Goal: Task Accomplishment & Management: Use online tool/utility

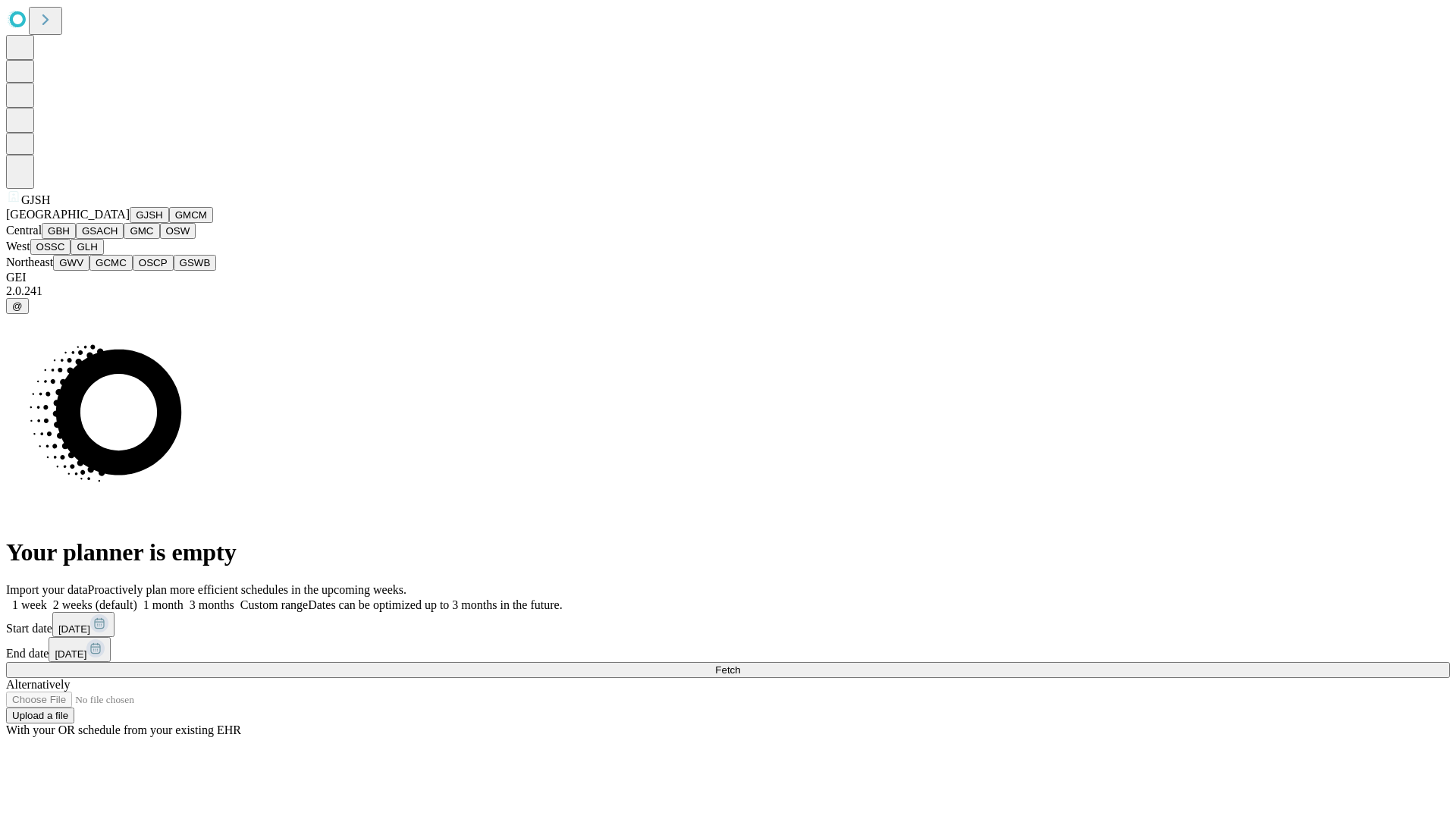
click at [130, 223] on button "GJSH" at bounding box center [149, 215] width 39 height 16
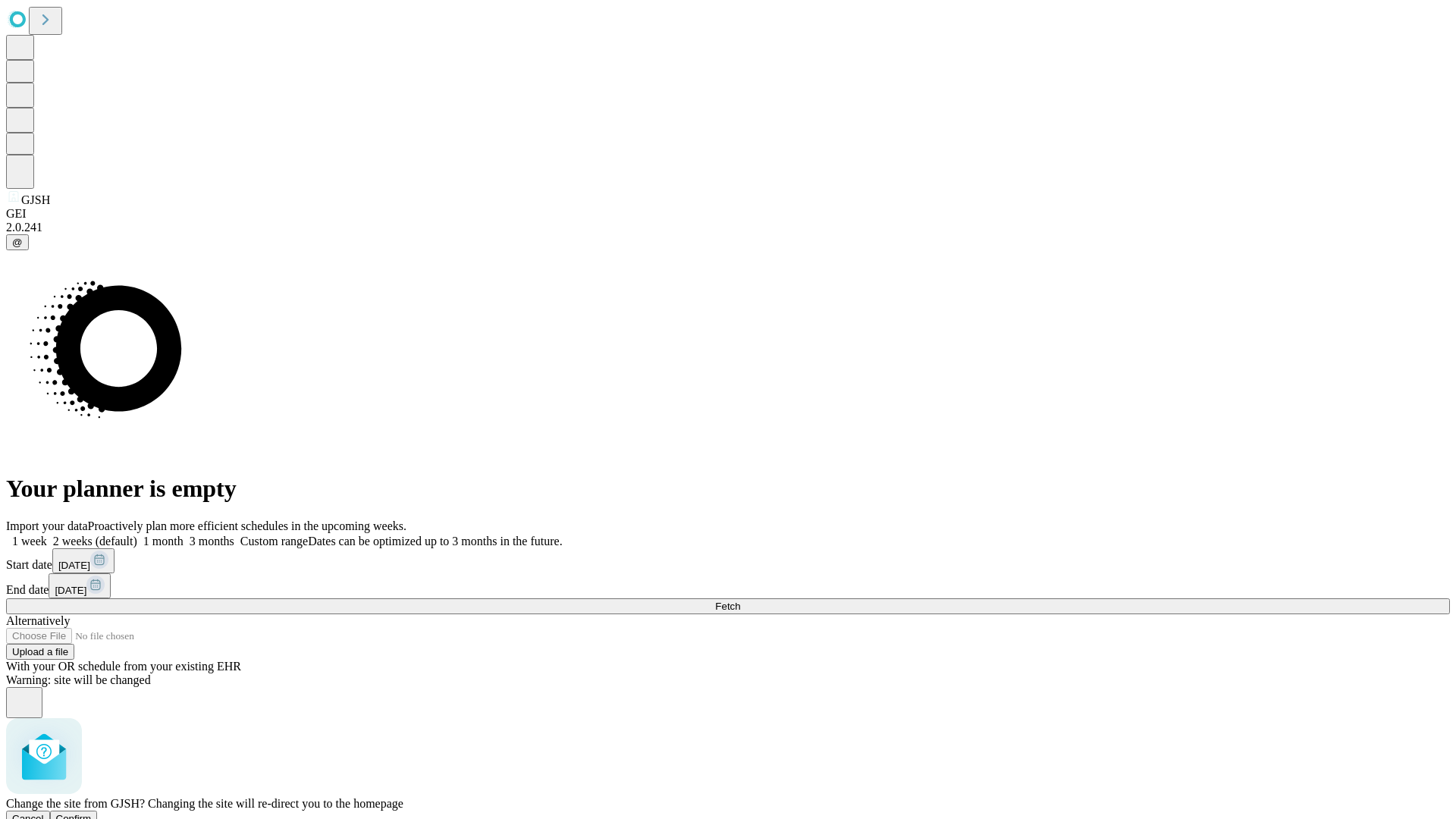
click at [92, 813] on span "Confirm" at bounding box center [73, 819] width 36 height 12
click at [137, 534] on label "2 weeks (default)" at bounding box center [92, 540] width 90 height 12
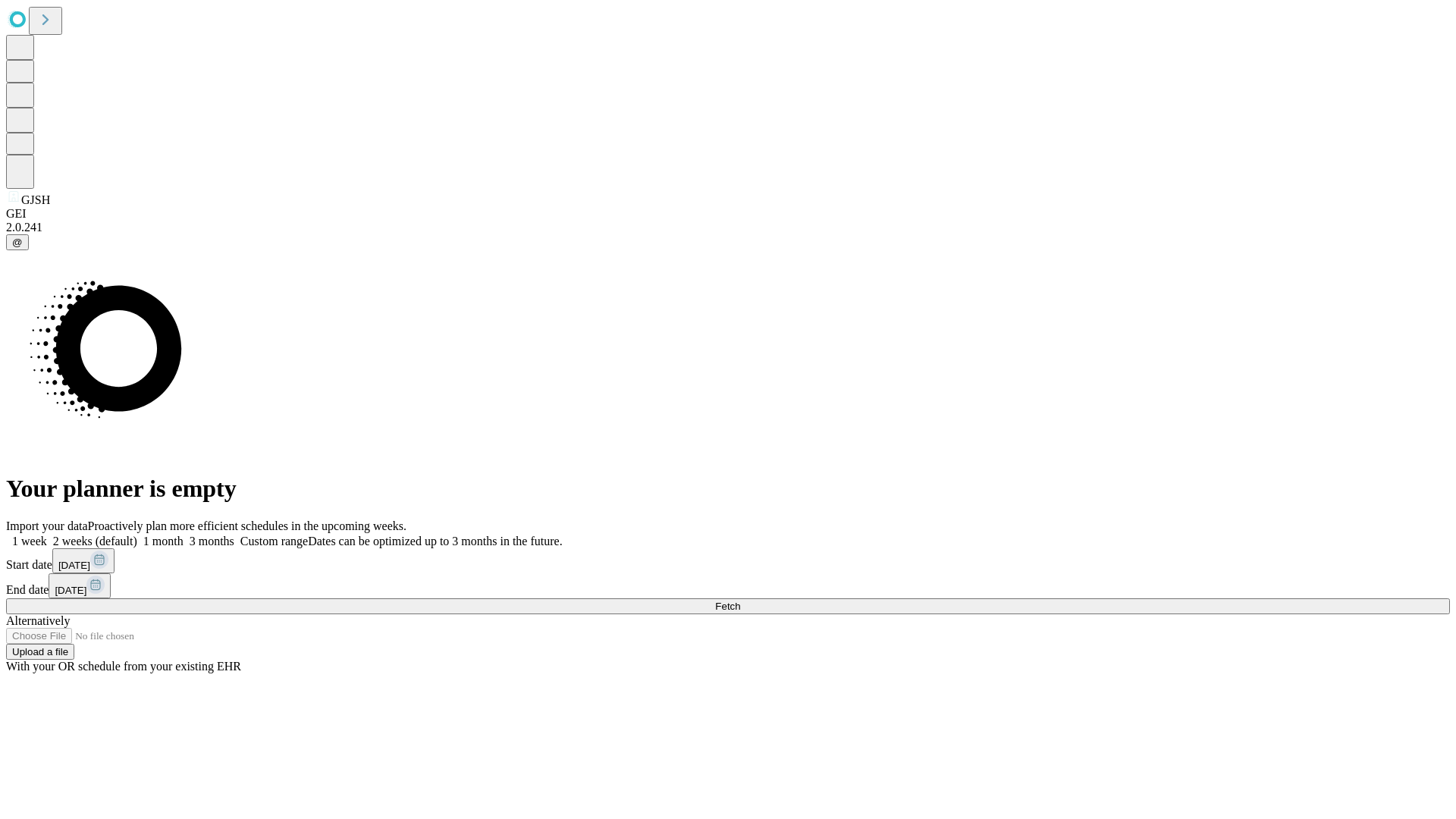
click at [740, 600] on span "Fetch" at bounding box center [728, 606] width 25 height 12
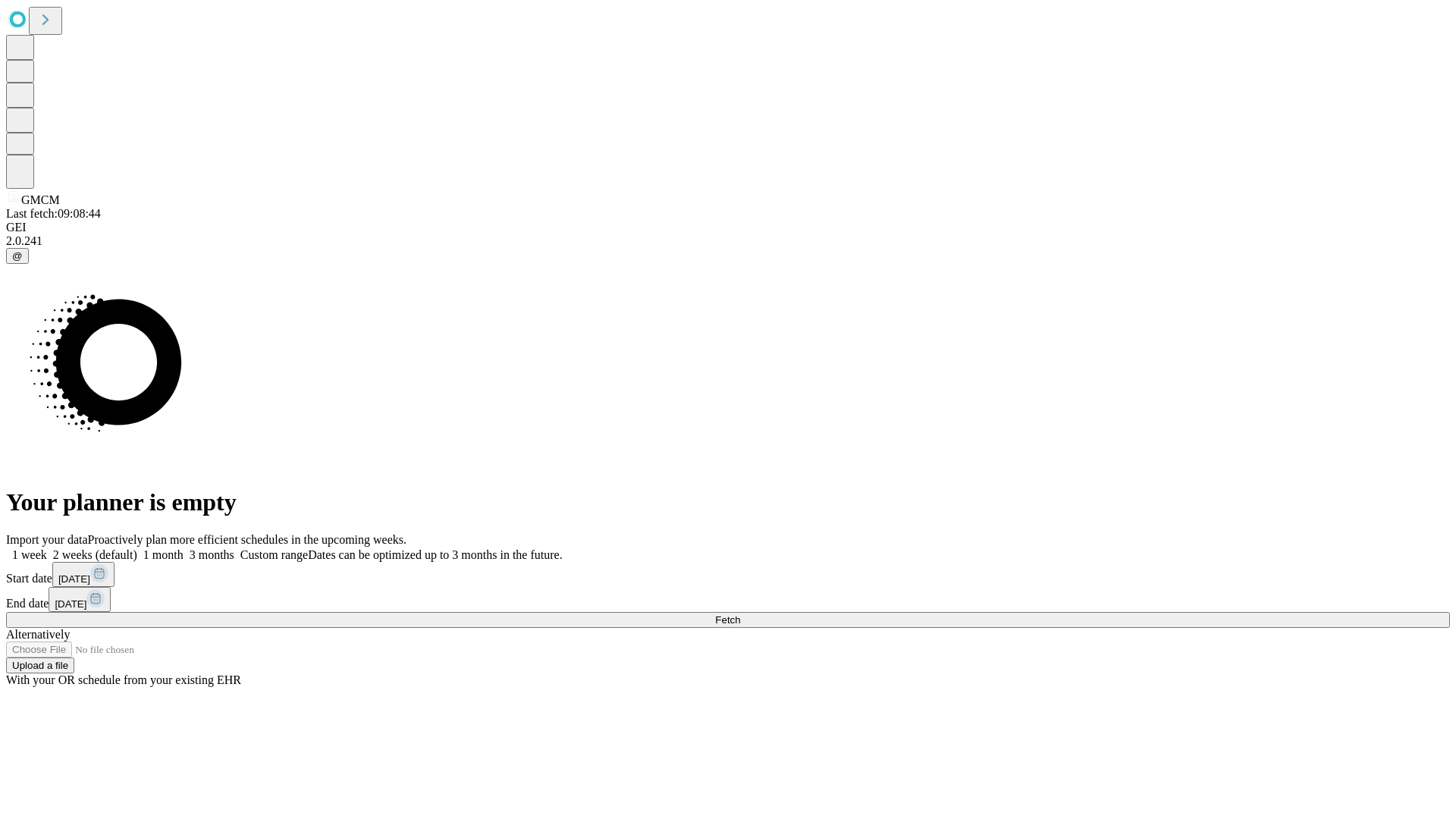
click at [137, 548] on label "2 weeks (default)" at bounding box center [92, 554] width 90 height 12
click at [740, 614] on span "Fetch" at bounding box center [728, 620] width 25 height 12
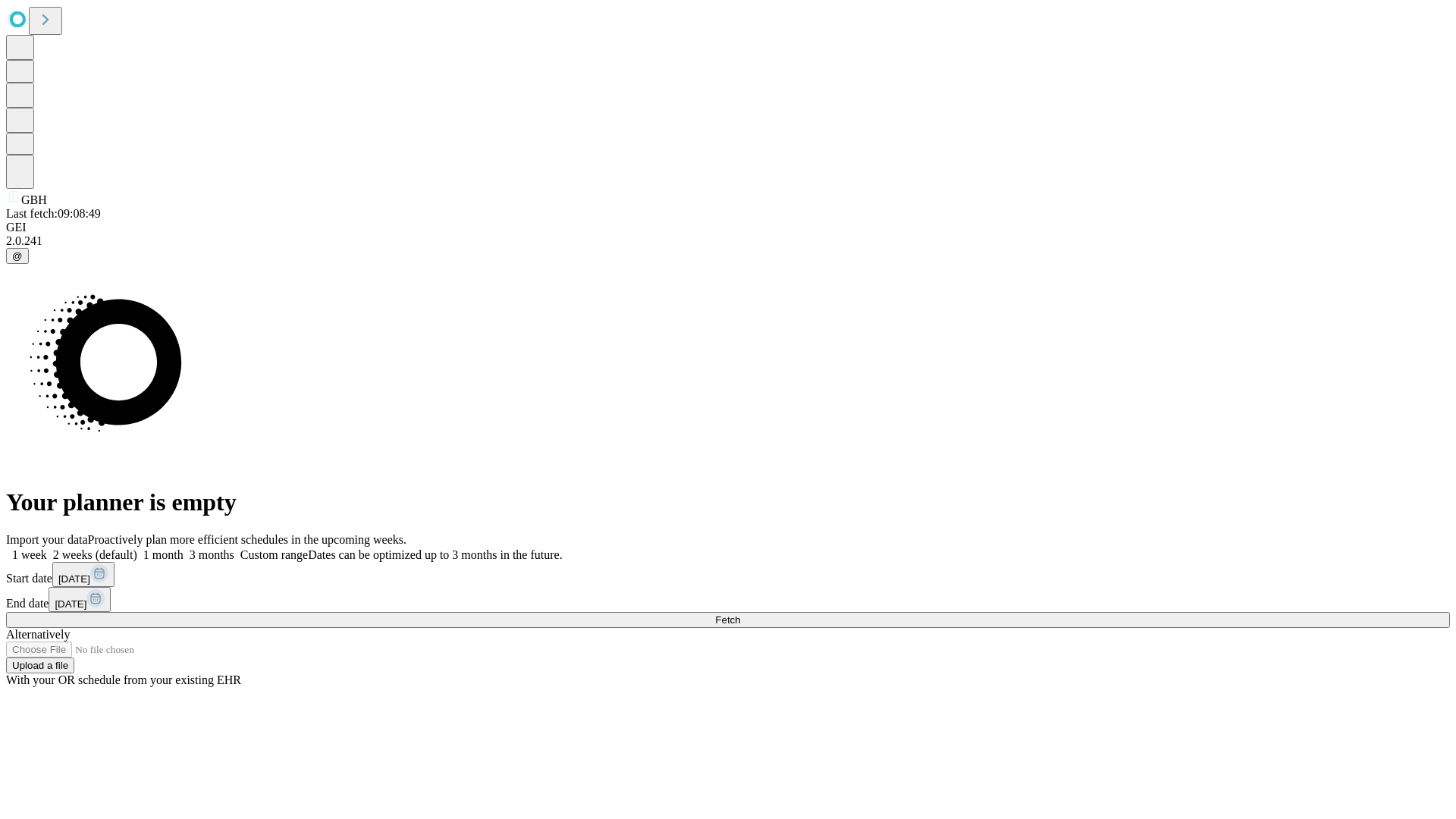
click at [137, 548] on label "2 weeks (default)" at bounding box center [92, 554] width 90 height 12
click at [740, 614] on span "Fetch" at bounding box center [728, 620] width 25 height 12
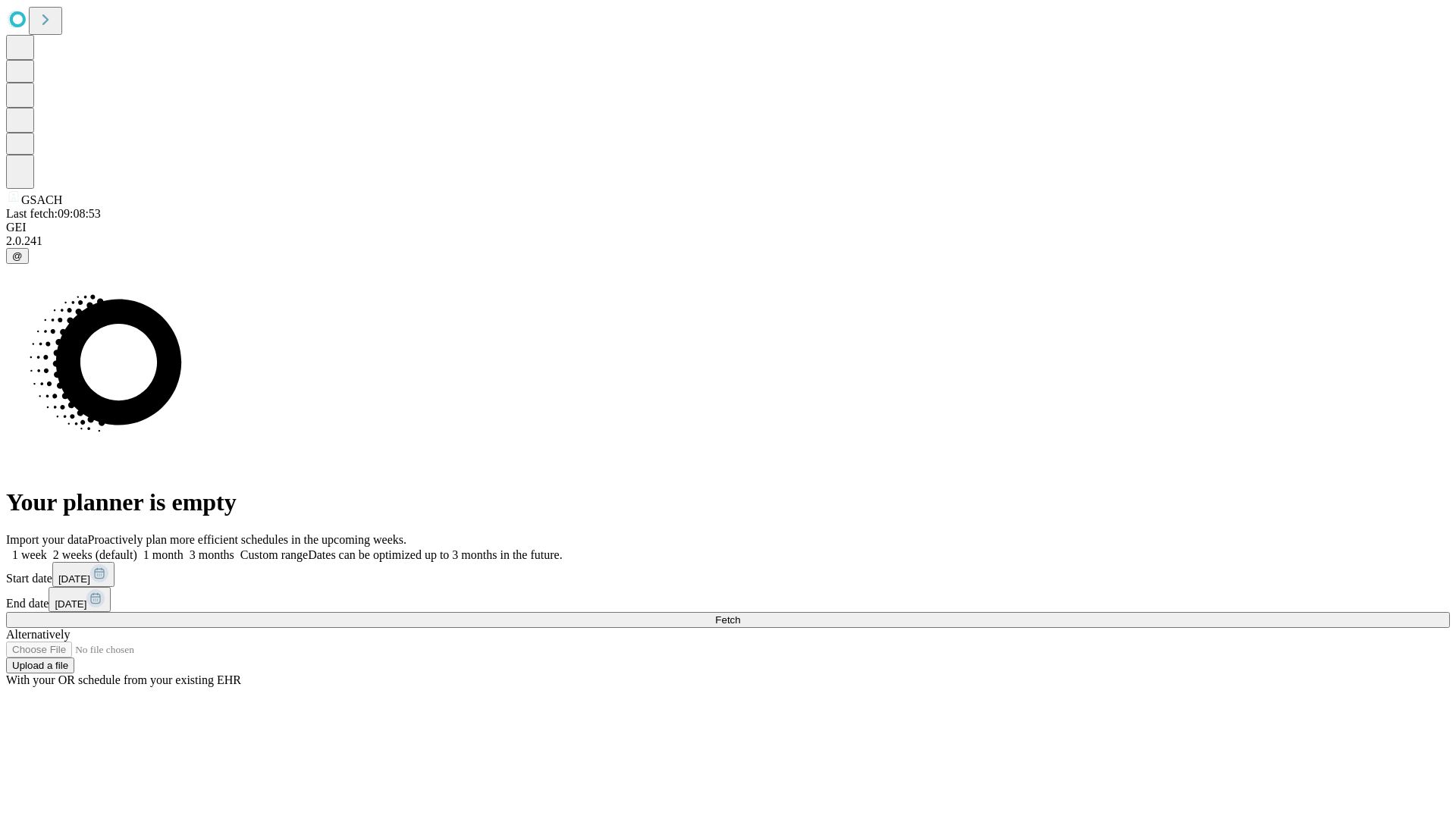
click at [137, 548] on label "2 weeks (default)" at bounding box center [92, 554] width 90 height 12
click at [740, 614] on span "Fetch" at bounding box center [728, 620] width 25 height 12
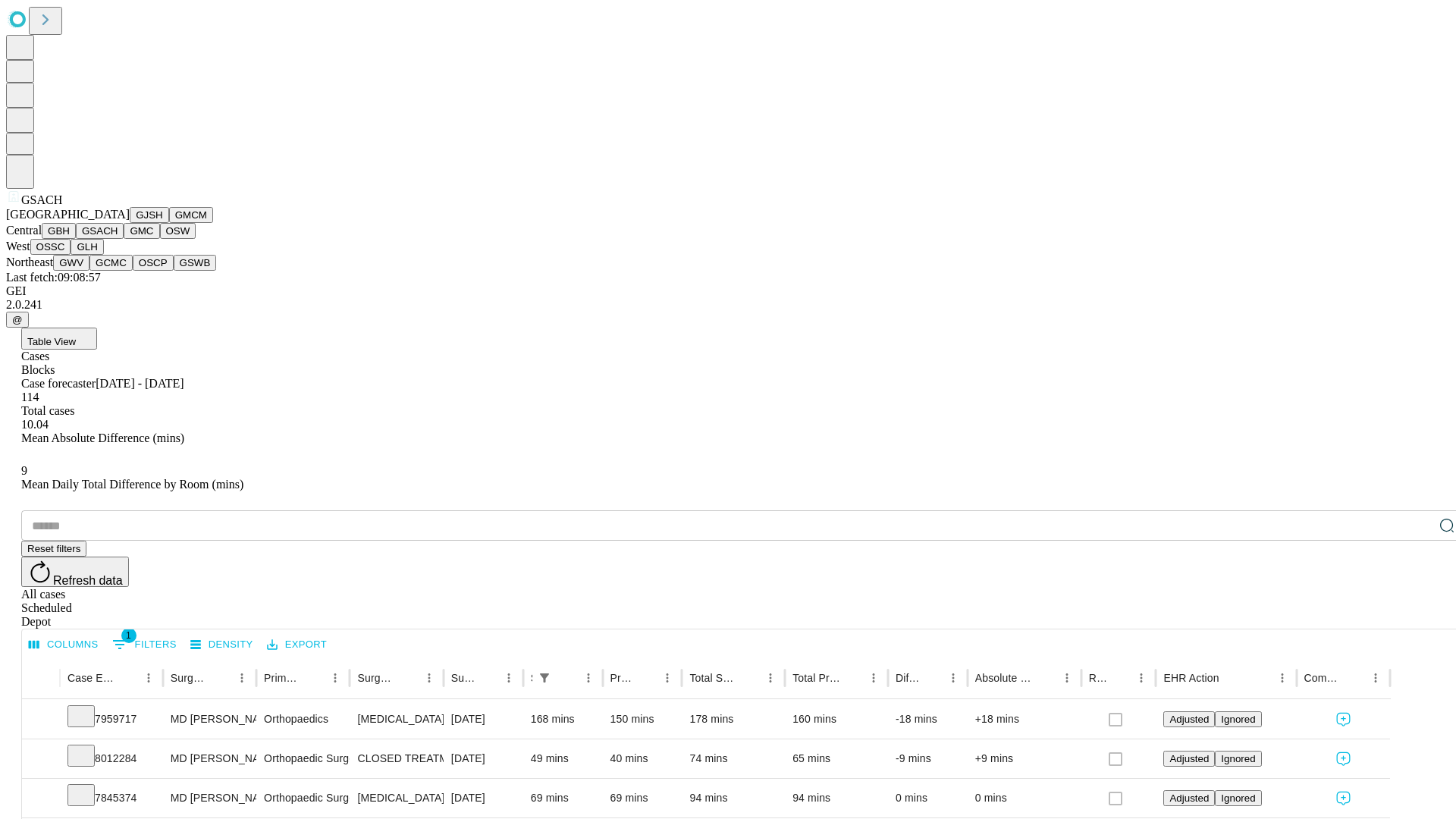
click at [123, 239] on button "GMC" at bounding box center [141, 231] width 36 height 16
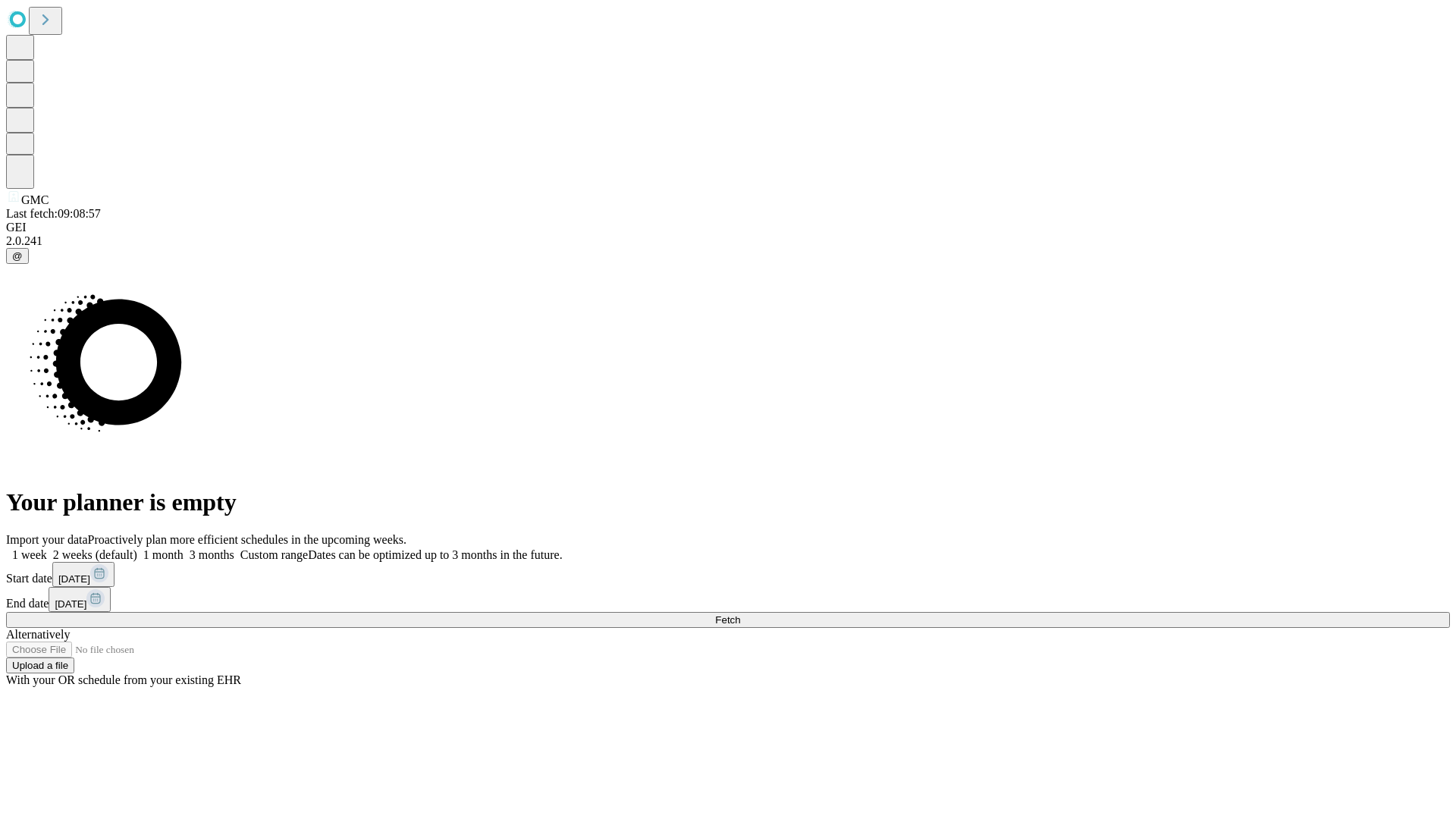
click at [137, 548] on label "2 weeks (default)" at bounding box center [92, 554] width 90 height 12
click at [740, 614] on span "Fetch" at bounding box center [728, 620] width 25 height 12
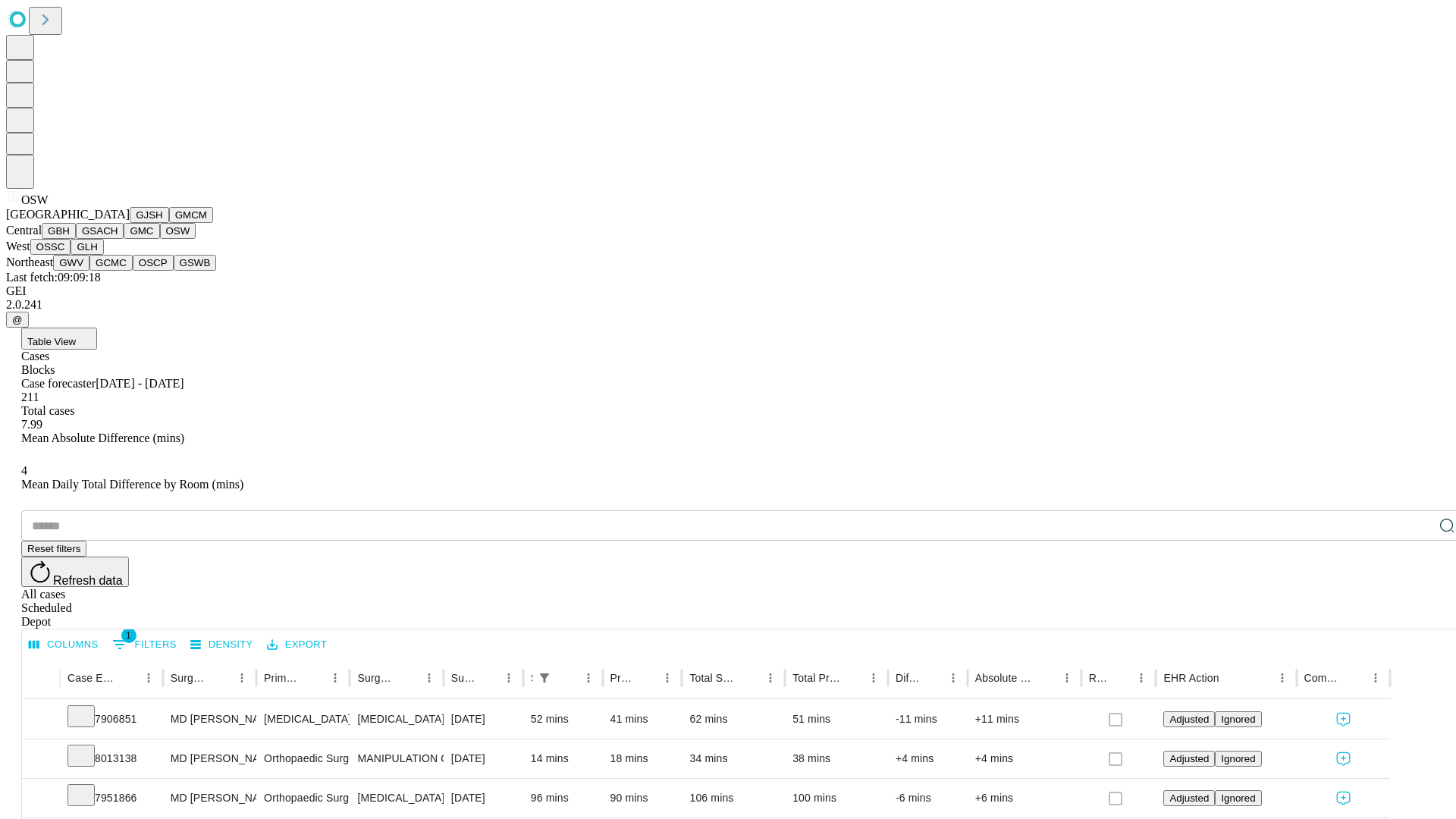
click at [72, 255] on button "OSSC" at bounding box center [50, 246] width 41 height 16
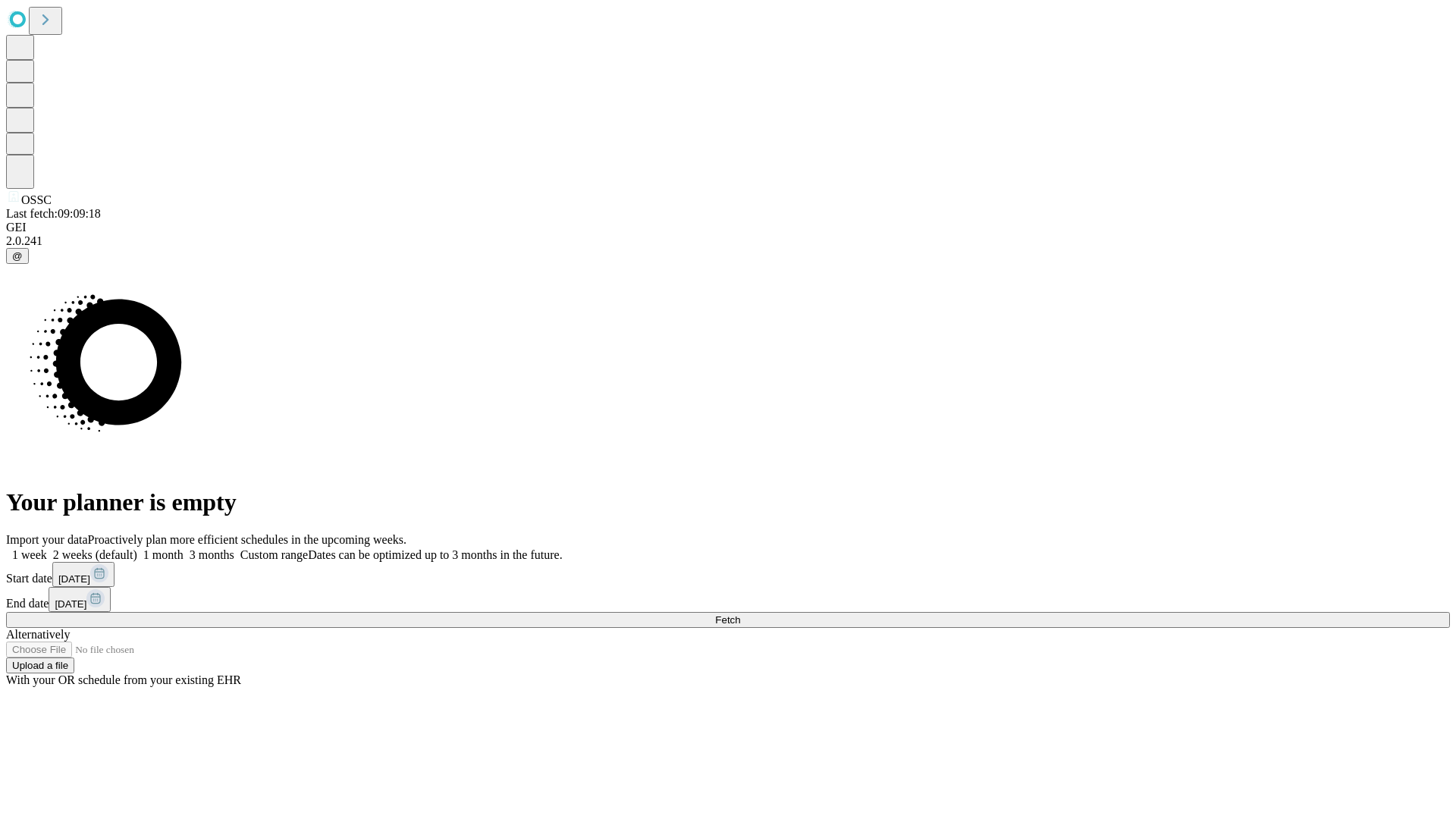
click at [137, 548] on label "2 weeks (default)" at bounding box center [92, 554] width 90 height 12
click at [740, 614] on span "Fetch" at bounding box center [728, 620] width 25 height 12
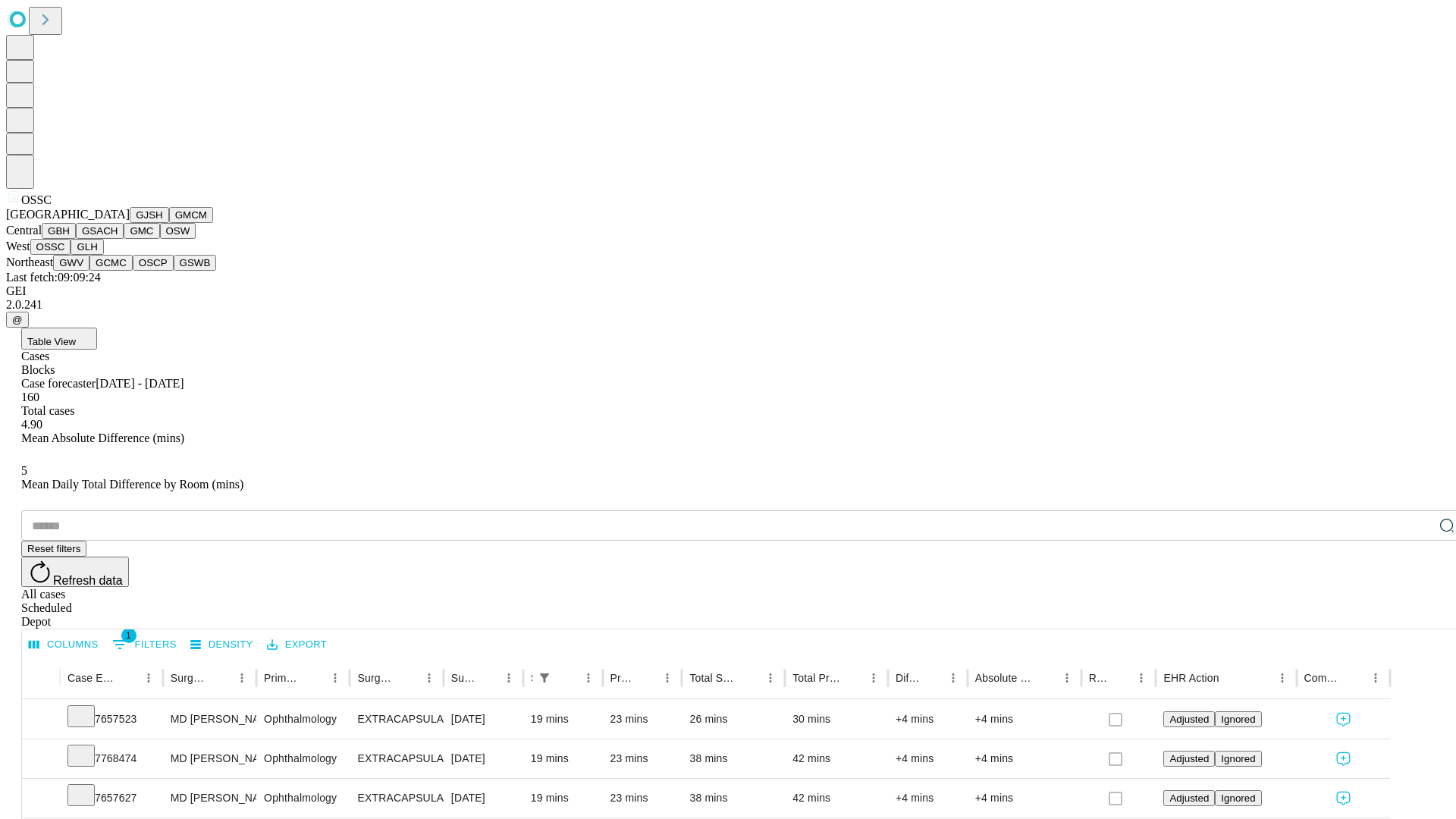
click at [103, 255] on button "GLH" at bounding box center [87, 246] width 32 height 16
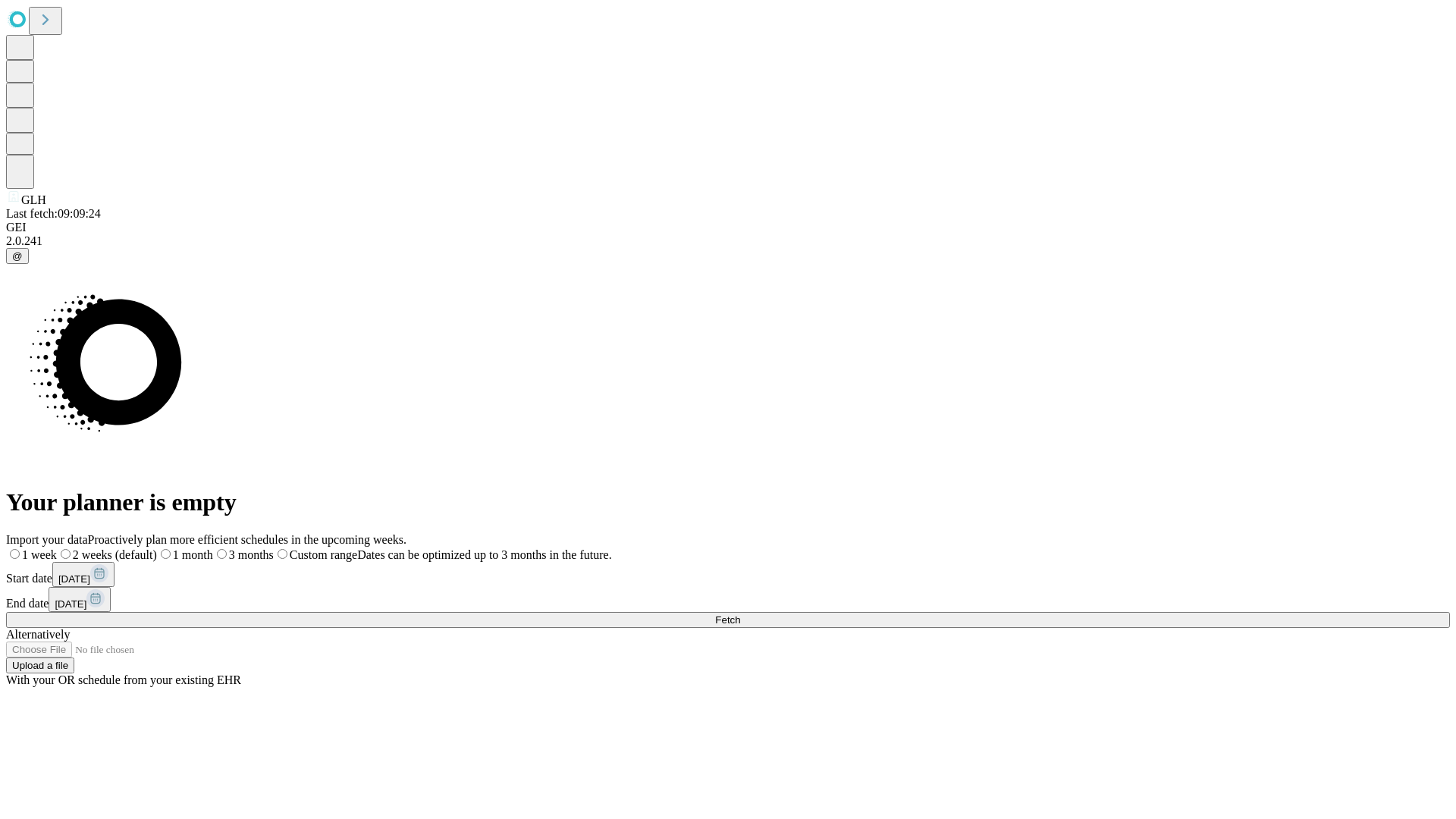
click at [157, 548] on label "2 weeks (default)" at bounding box center [107, 554] width 100 height 12
click at [740, 614] on span "Fetch" at bounding box center [728, 620] width 25 height 12
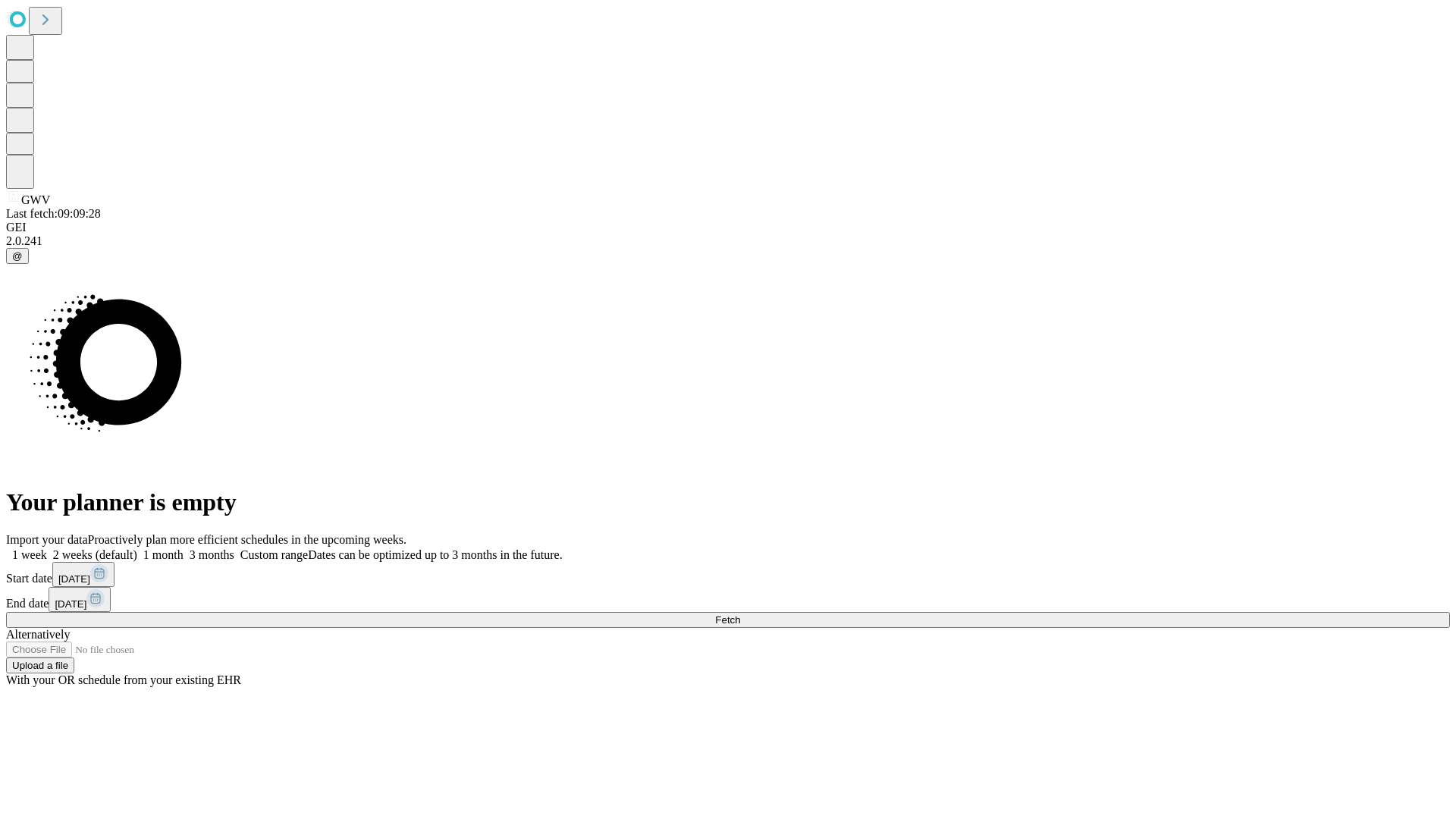
click at [137, 548] on label "2 weeks (default)" at bounding box center [92, 554] width 90 height 12
click at [740, 614] on span "Fetch" at bounding box center [728, 620] width 25 height 12
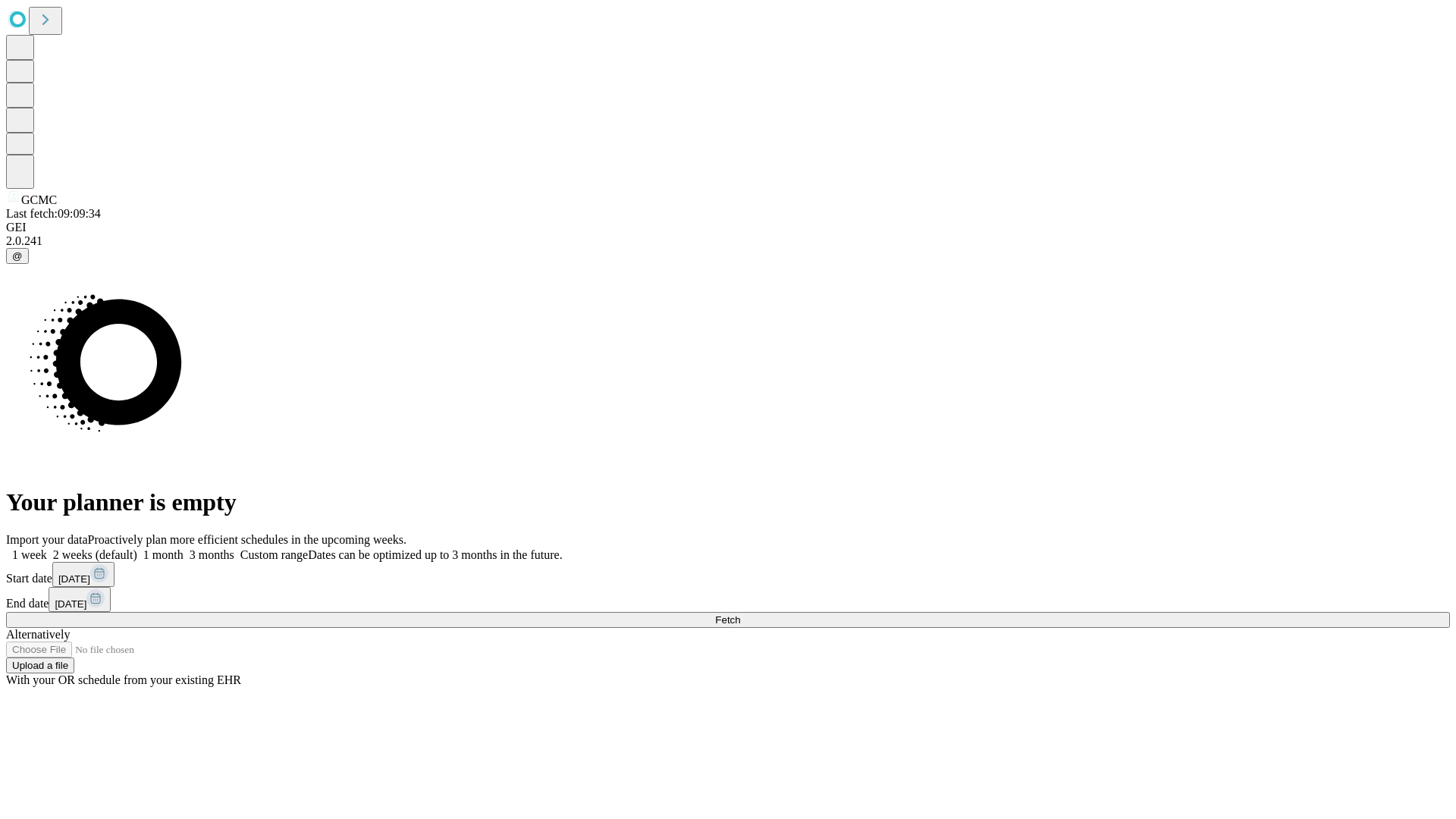
click at [137, 548] on label "2 weeks (default)" at bounding box center [92, 554] width 90 height 12
click at [740, 614] on span "Fetch" at bounding box center [728, 620] width 25 height 12
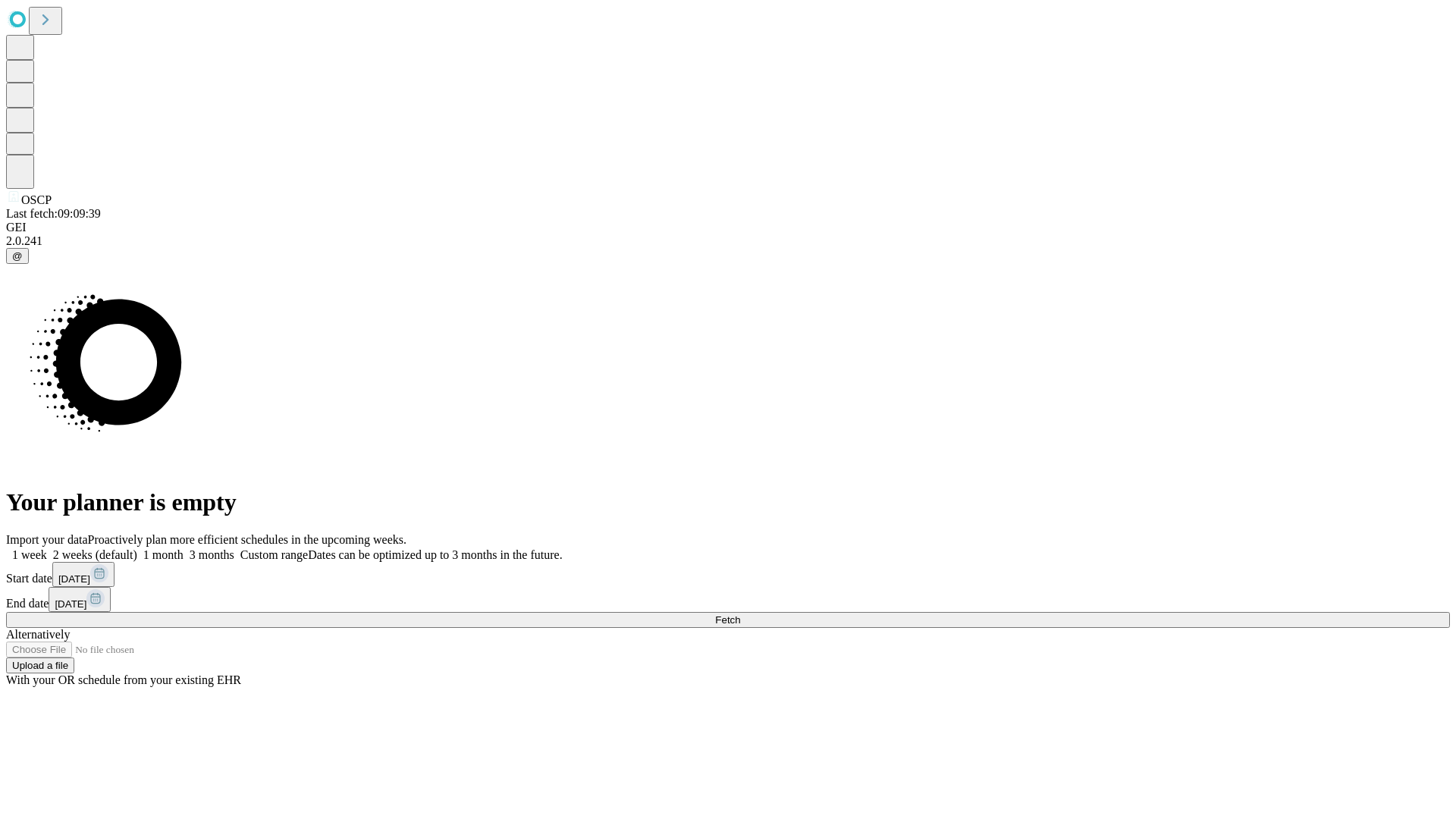
click at [137, 548] on label "2 weeks (default)" at bounding box center [92, 554] width 90 height 12
click at [740, 614] on span "Fetch" at bounding box center [728, 620] width 25 height 12
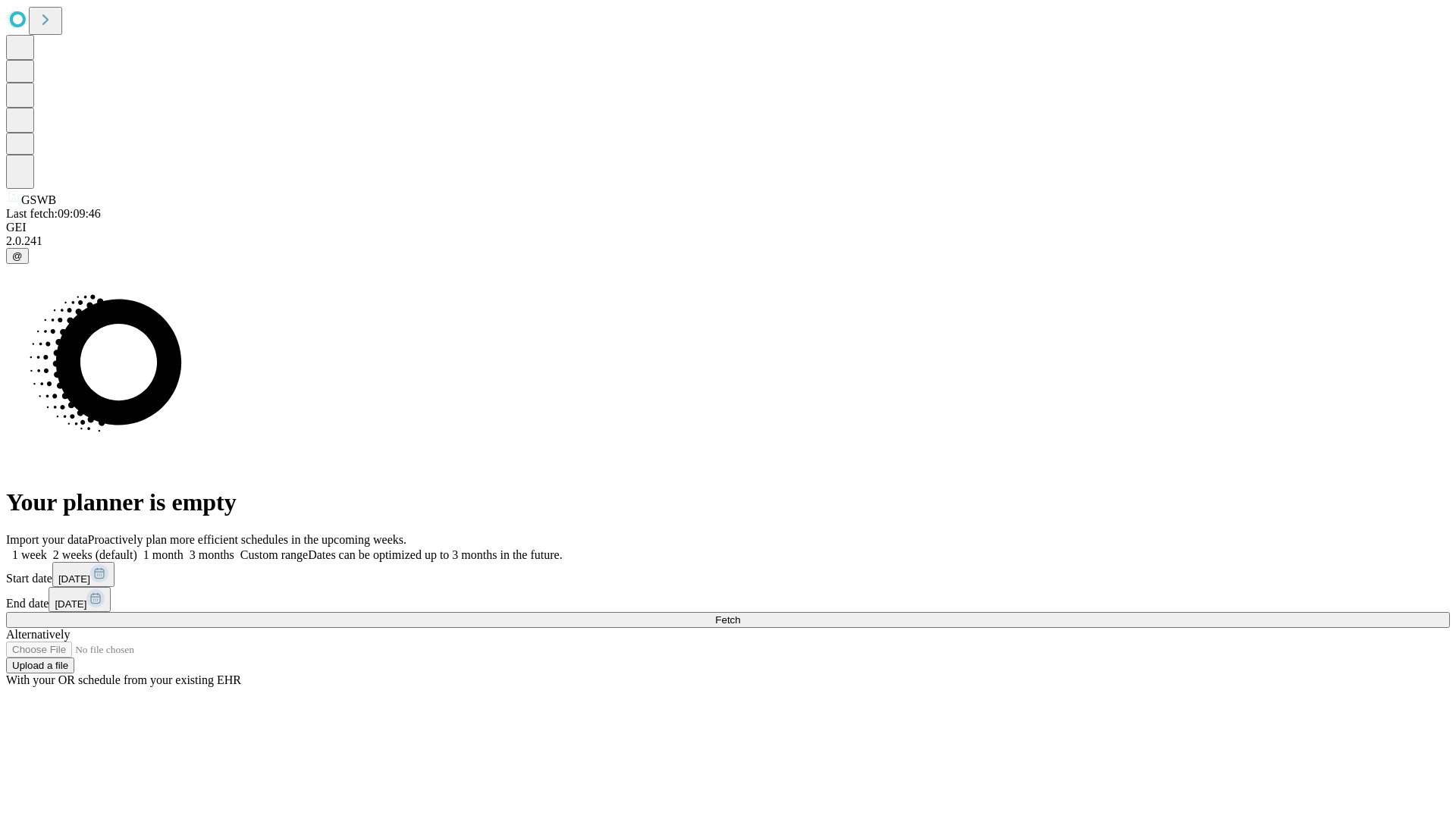
click at [137, 548] on label "2 weeks (default)" at bounding box center [92, 554] width 90 height 12
click at [740, 614] on span "Fetch" at bounding box center [728, 620] width 25 height 12
